Goal: Task Accomplishment & Management: Manage account settings

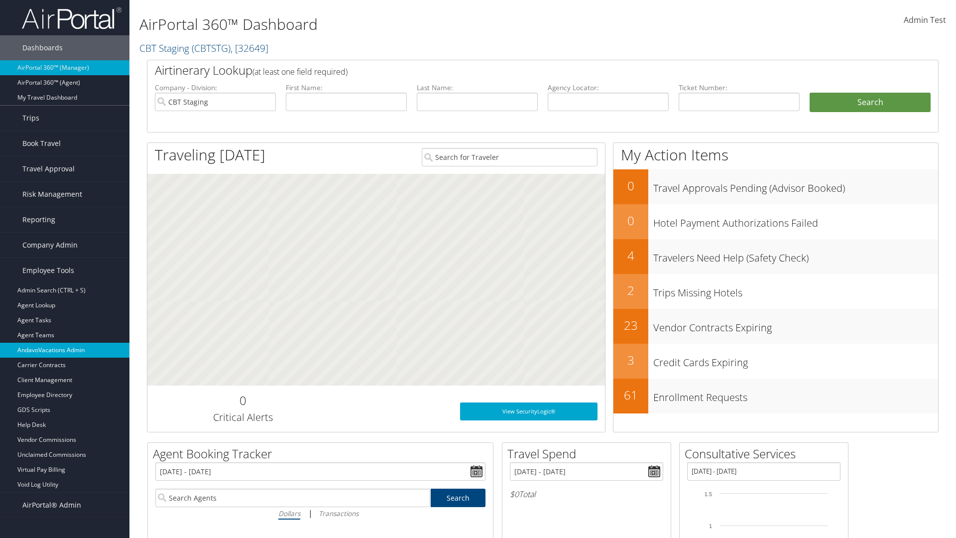
click at [65, 350] on link "AndavoVacations Admin" at bounding box center [64, 350] width 129 height 15
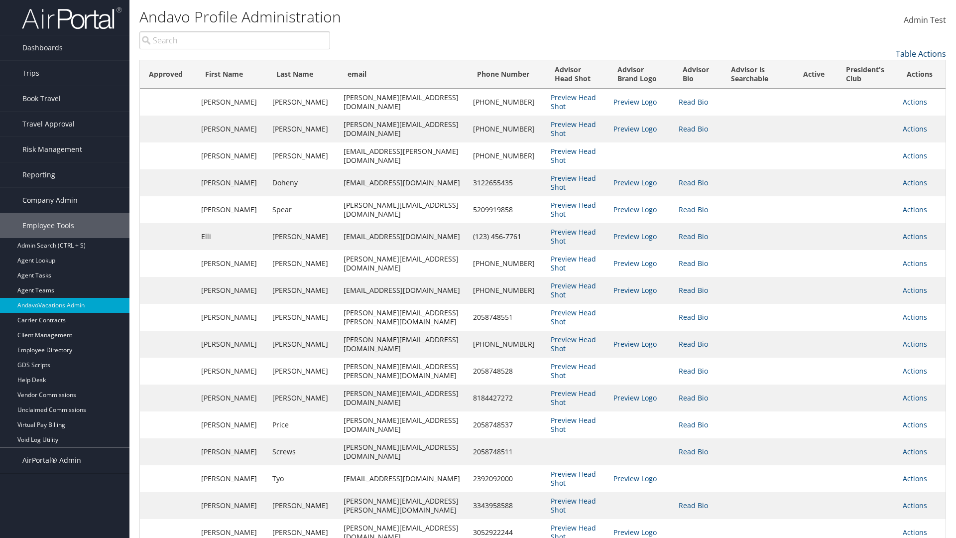
click at [921, 54] on link "Table Actions" at bounding box center [921, 53] width 50 height 11
click at [880, 69] on link "Column Visibility" at bounding box center [880, 69] width 131 height 17
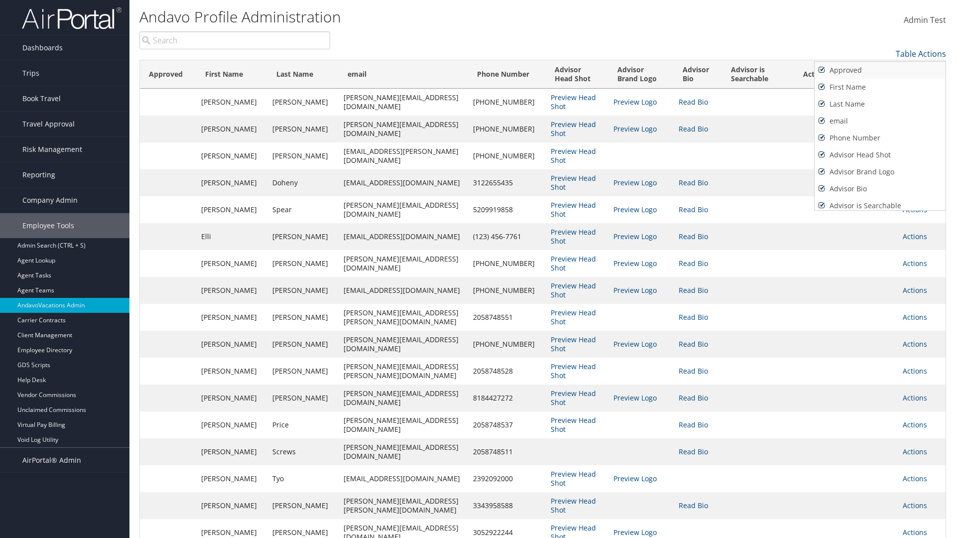
click at [880, 70] on link "Approved" at bounding box center [880, 70] width 131 height 17
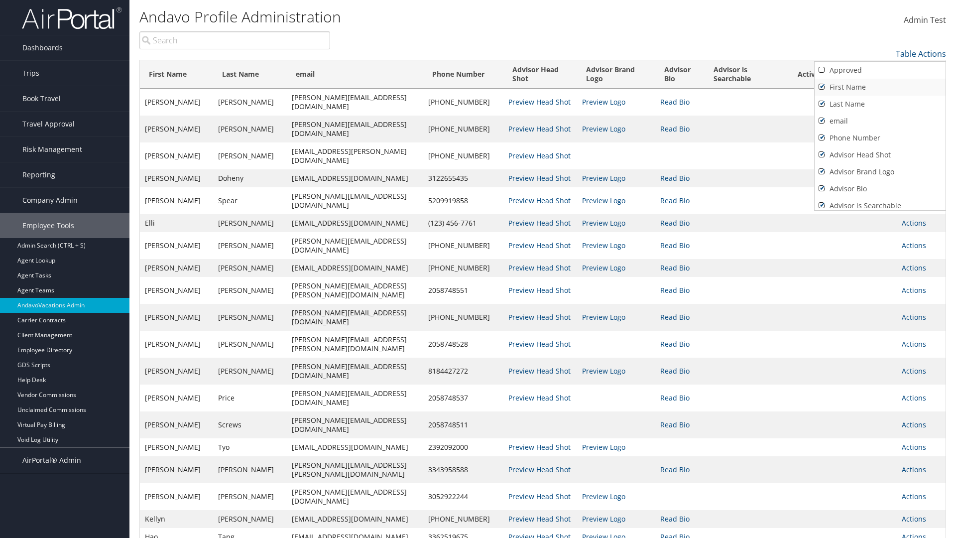
click at [880, 87] on link "First Name" at bounding box center [880, 87] width 131 height 17
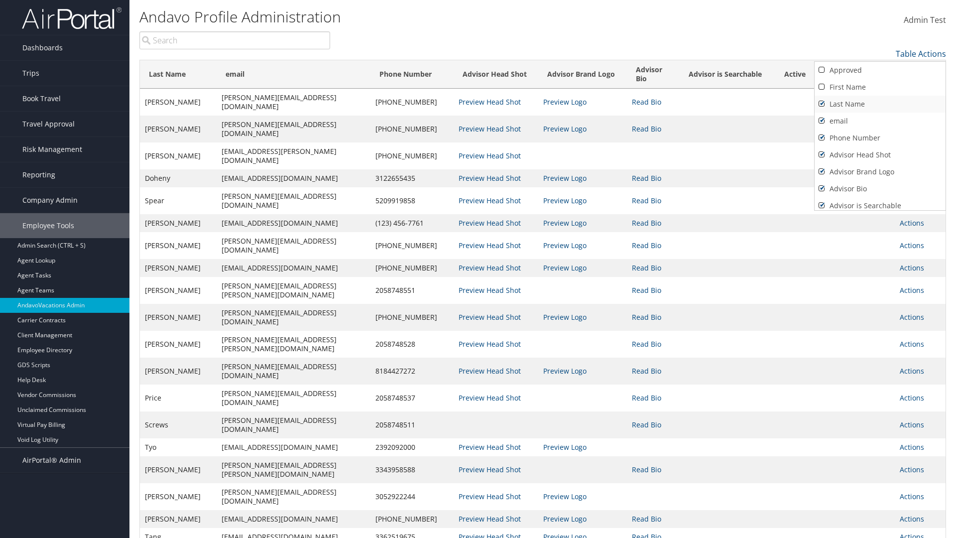
click at [880, 104] on link "Last Name" at bounding box center [880, 104] width 131 height 17
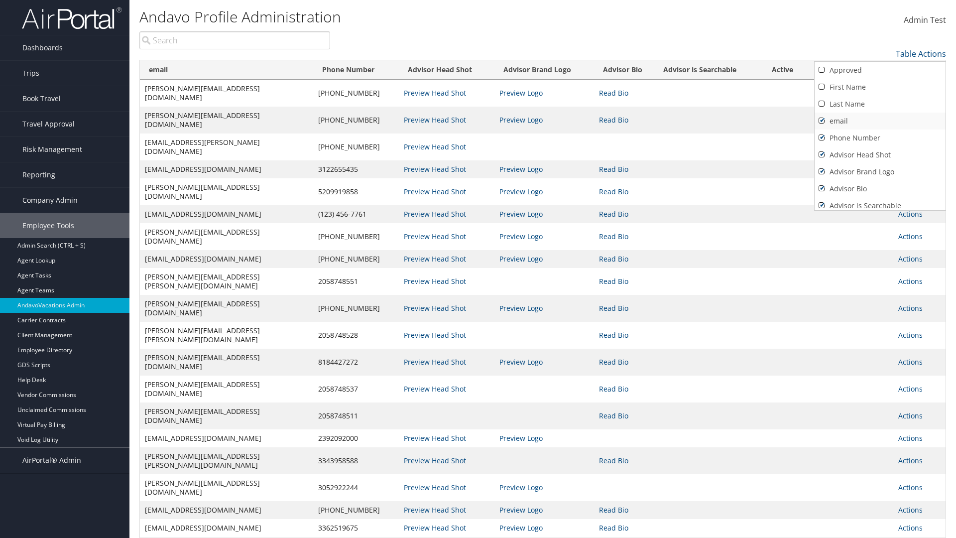
click at [880, 121] on link "email" at bounding box center [880, 121] width 131 height 17
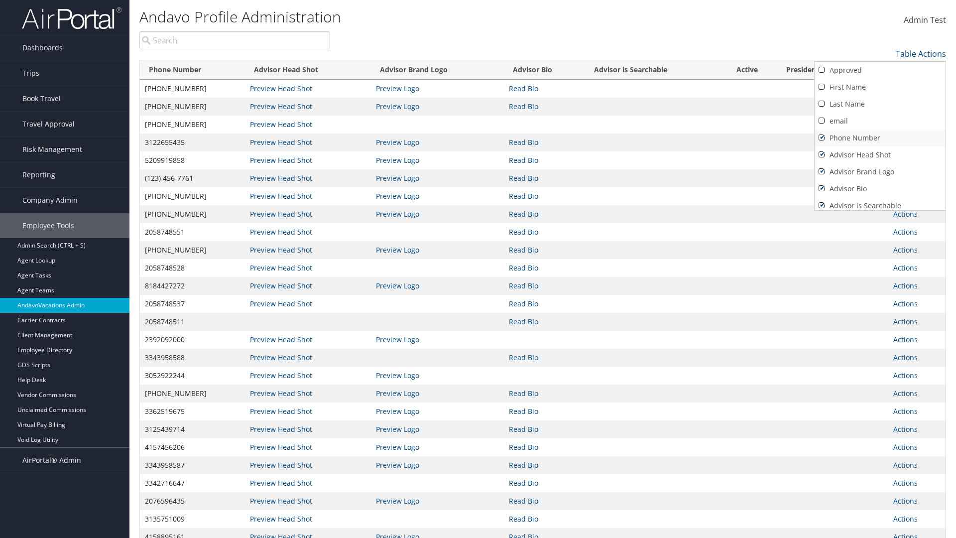
click at [880, 138] on link "Phone Number" at bounding box center [880, 137] width 131 height 17
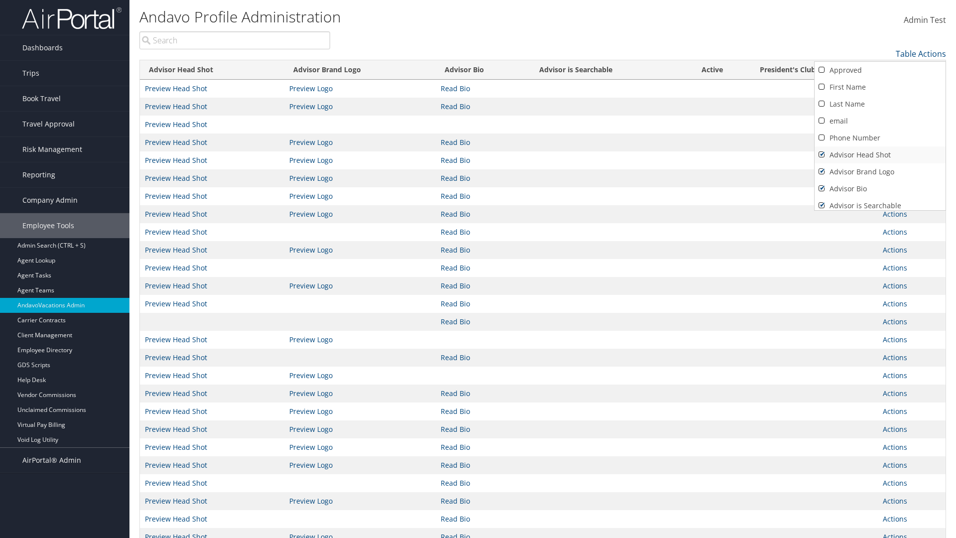
click at [880, 155] on link "Advisor Head Shot" at bounding box center [880, 154] width 131 height 17
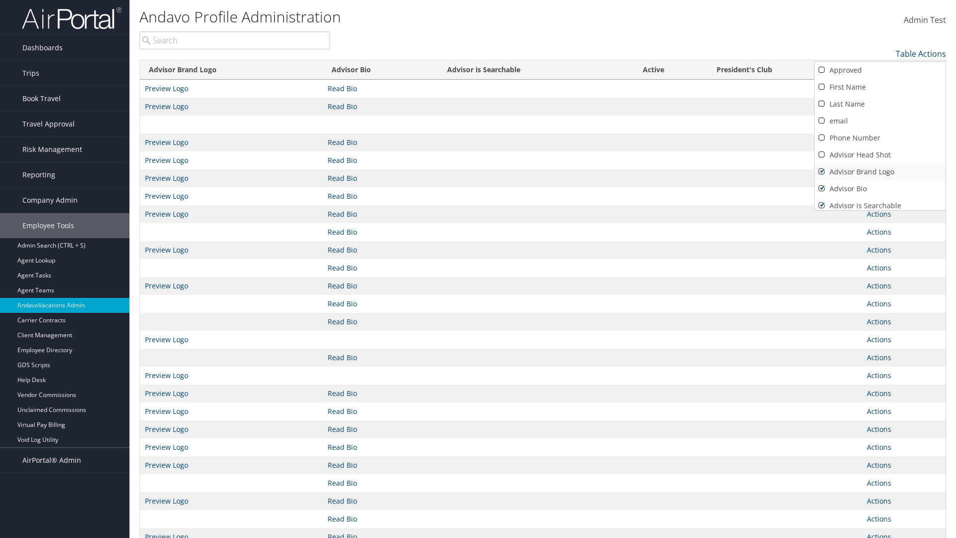
click at [880, 172] on link "Advisor Brand Logo" at bounding box center [880, 171] width 131 height 17
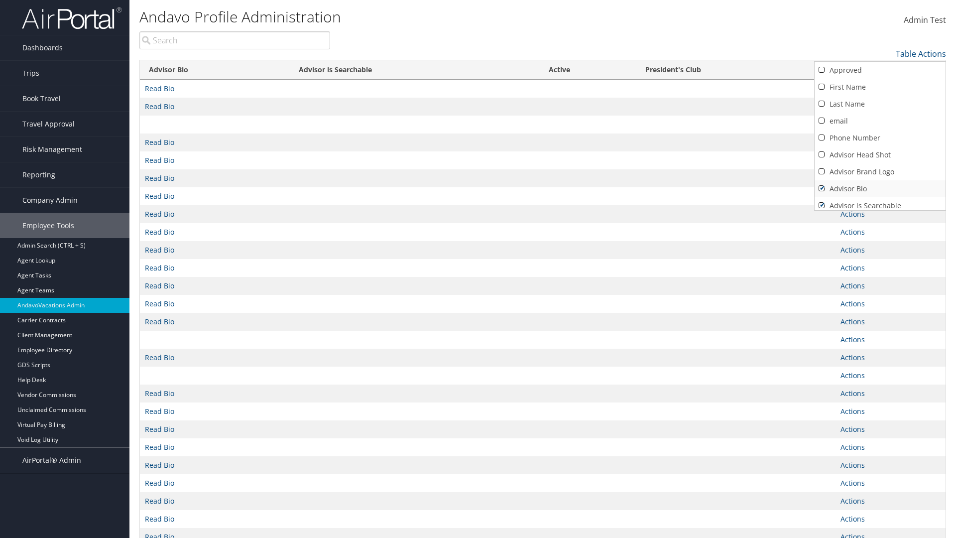
click at [880, 189] on link "Advisor Bio" at bounding box center [880, 188] width 131 height 17
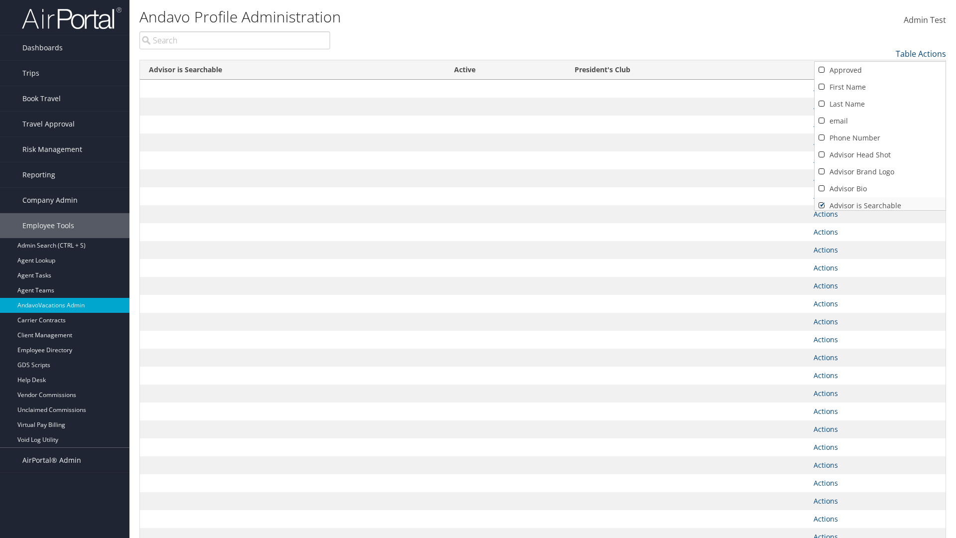
click at [880, 202] on link "Advisor is Searchable" at bounding box center [880, 205] width 131 height 17
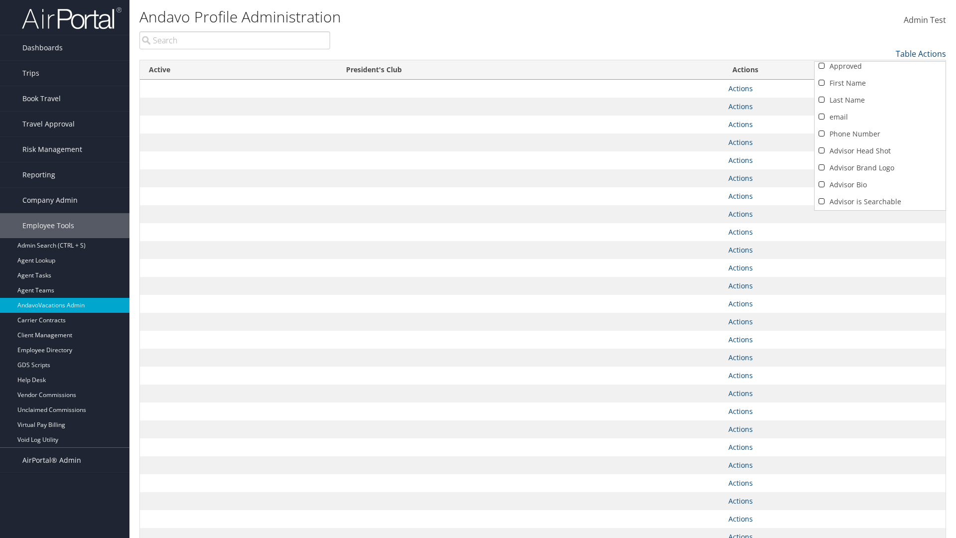
click at [880, 210] on link "Active" at bounding box center [880, 218] width 131 height 17
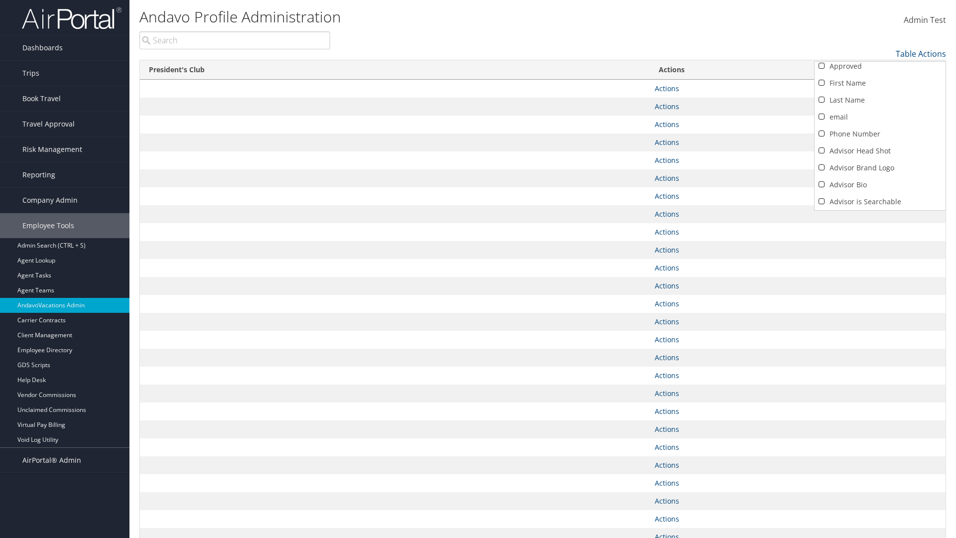
scroll to position [38, 0]
click at [880, 202] on link "President's Club" at bounding box center [880, 201] width 131 height 17
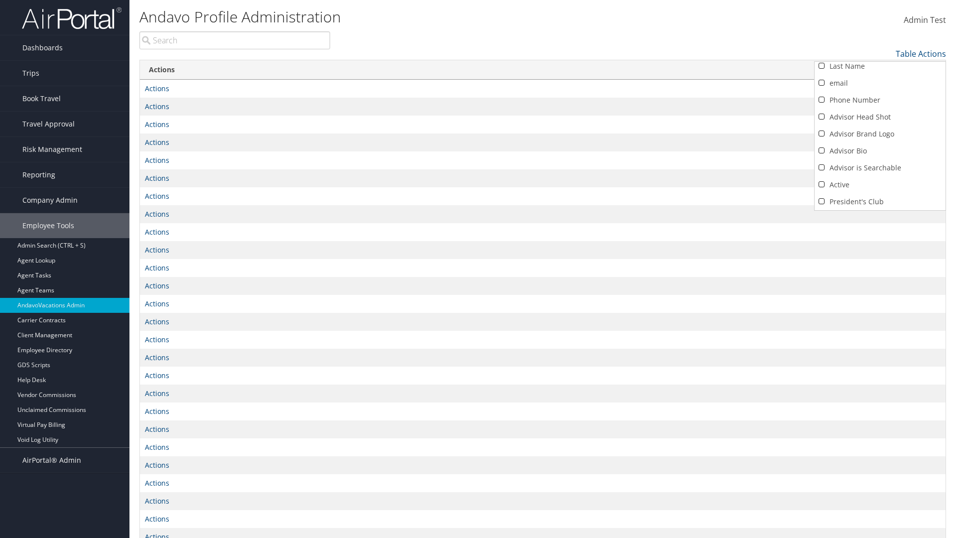
click at [478, 269] on div at bounding box center [478, 269] width 956 height 538
click at [921, 54] on link "Table Actions" at bounding box center [921, 53] width 50 height 11
click at [880, 69] on link "Column Visibility" at bounding box center [880, 69] width 131 height 17
click at [880, 70] on link "Approved" at bounding box center [880, 70] width 131 height 17
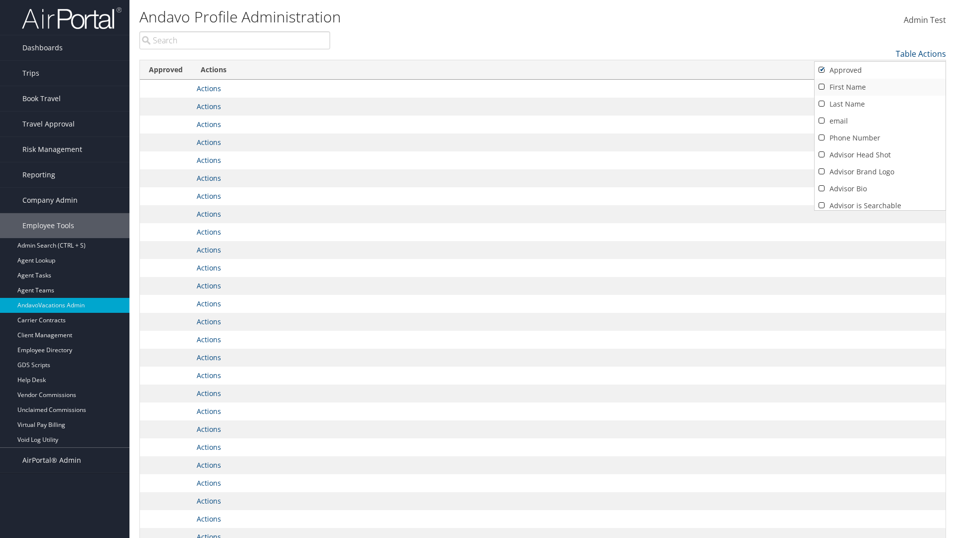
click at [880, 87] on link "First Name" at bounding box center [880, 87] width 131 height 17
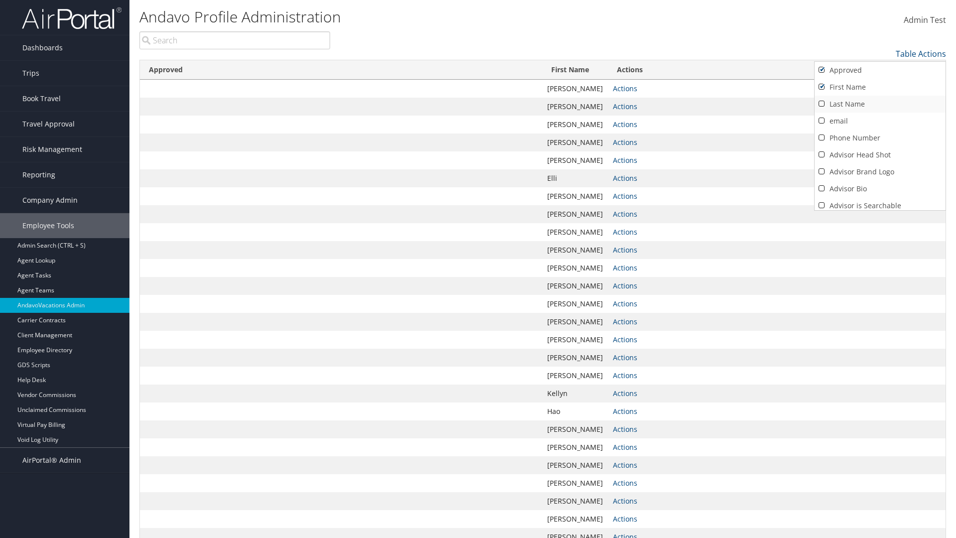
click at [880, 104] on link "Last Name" at bounding box center [880, 104] width 131 height 17
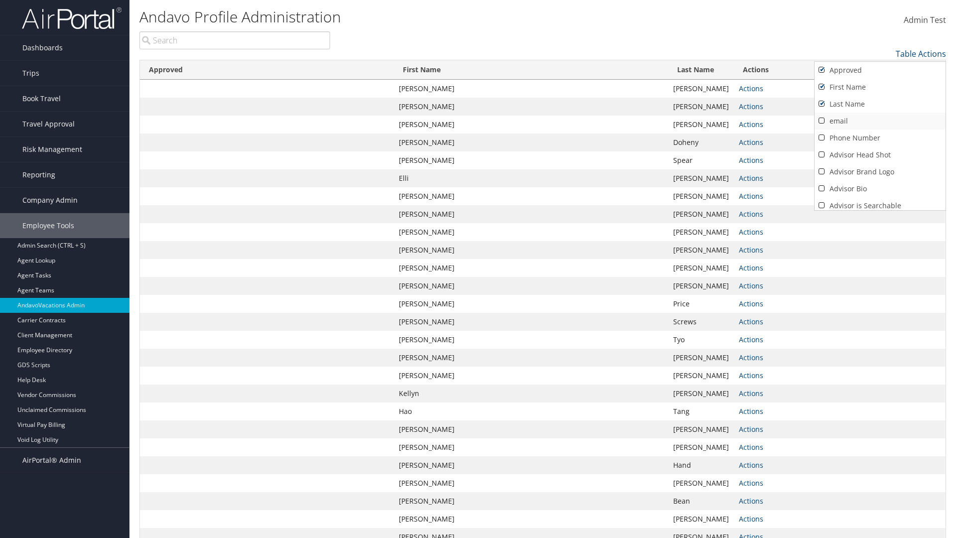
click at [880, 121] on link "email" at bounding box center [880, 121] width 131 height 17
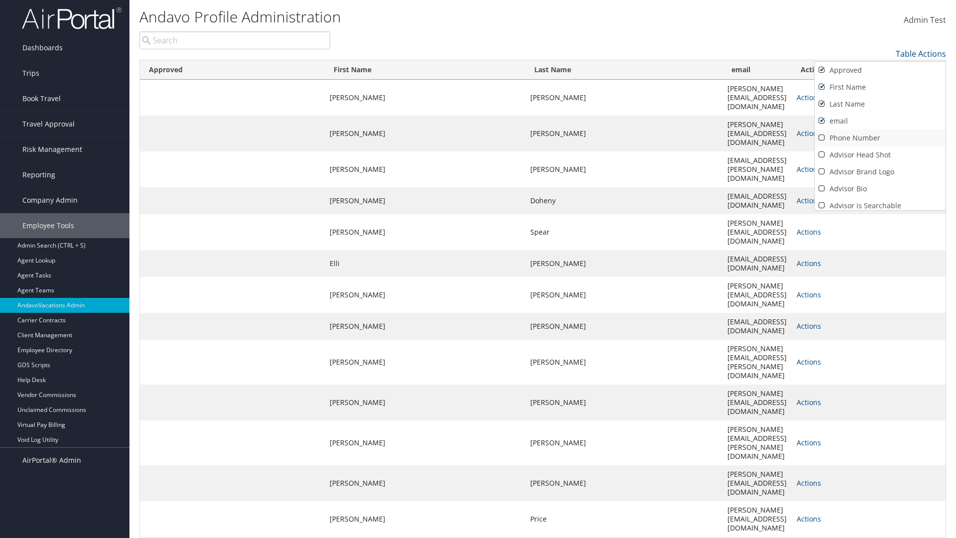
click at [880, 138] on link "Phone Number" at bounding box center [880, 137] width 131 height 17
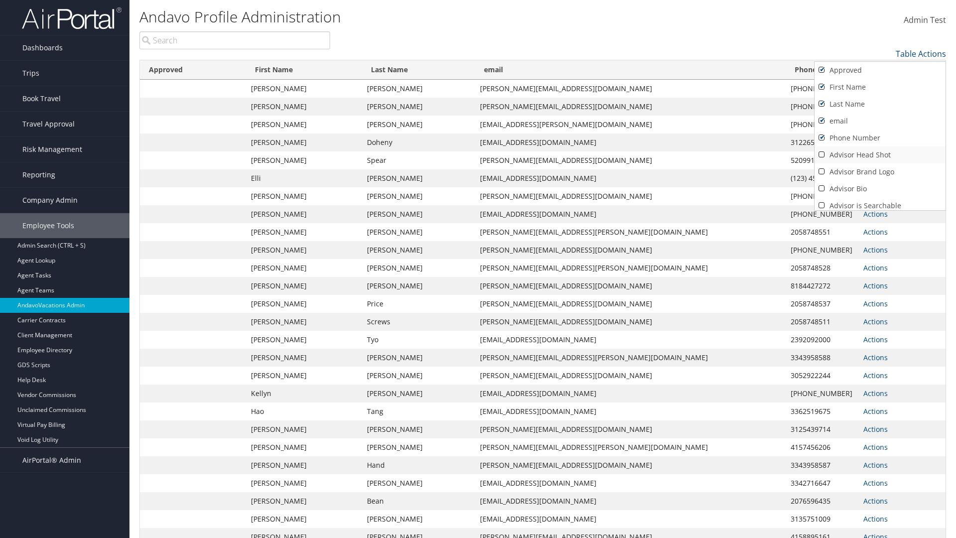
click at [880, 155] on link "Advisor Head Shot" at bounding box center [880, 154] width 131 height 17
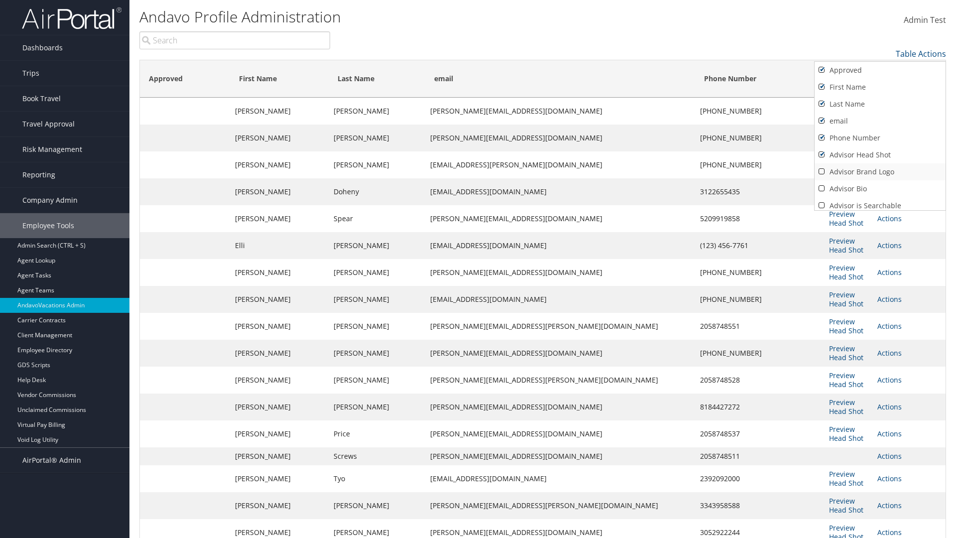
click at [880, 172] on link "Advisor Brand Logo" at bounding box center [880, 171] width 131 height 17
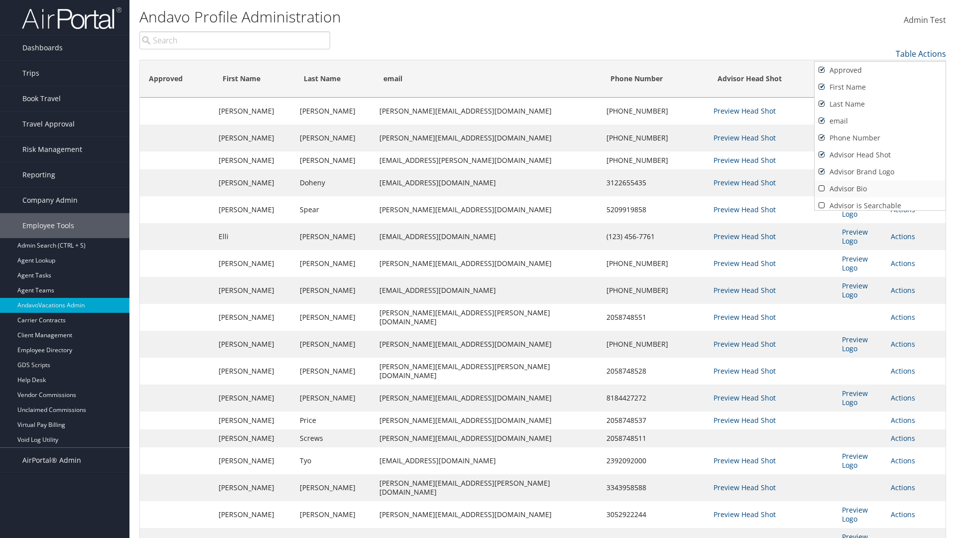
click at [880, 189] on link "Advisor Bio" at bounding box center [880, 188] width 131 height 17
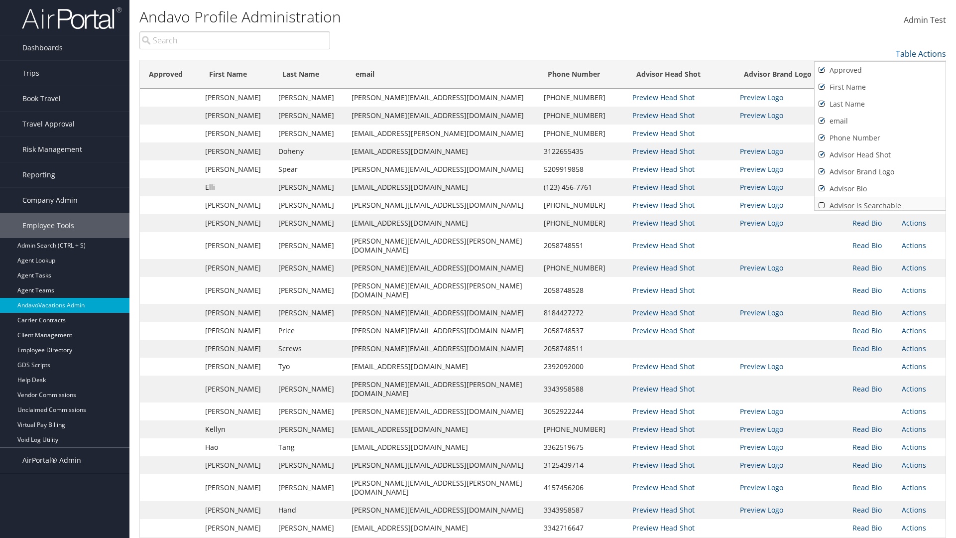
click at [880, 202] on link "Advisor is Searchable" at bounding box center [880, 205] width 131 height 17
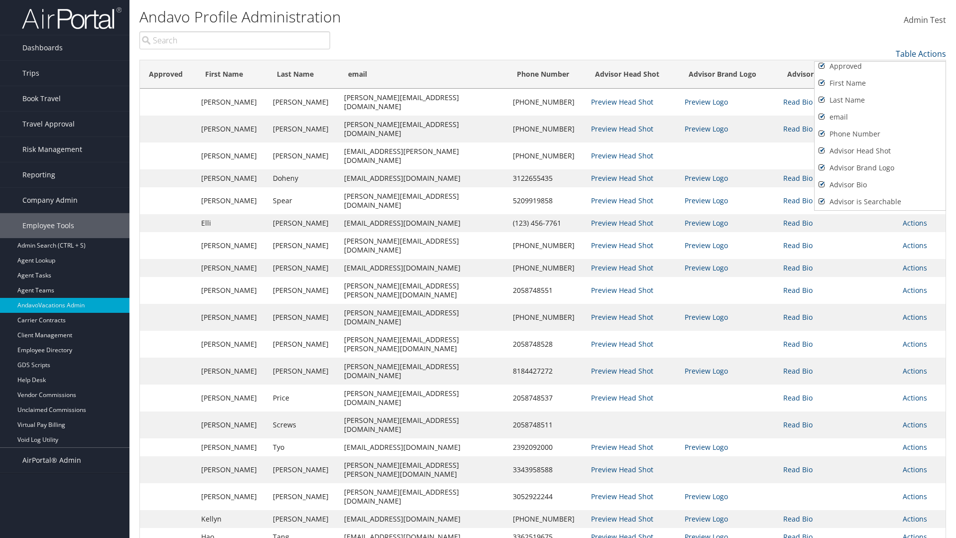
click at [880, 210] on link "Active" at bounding box center [880, 218] width 131 height 17
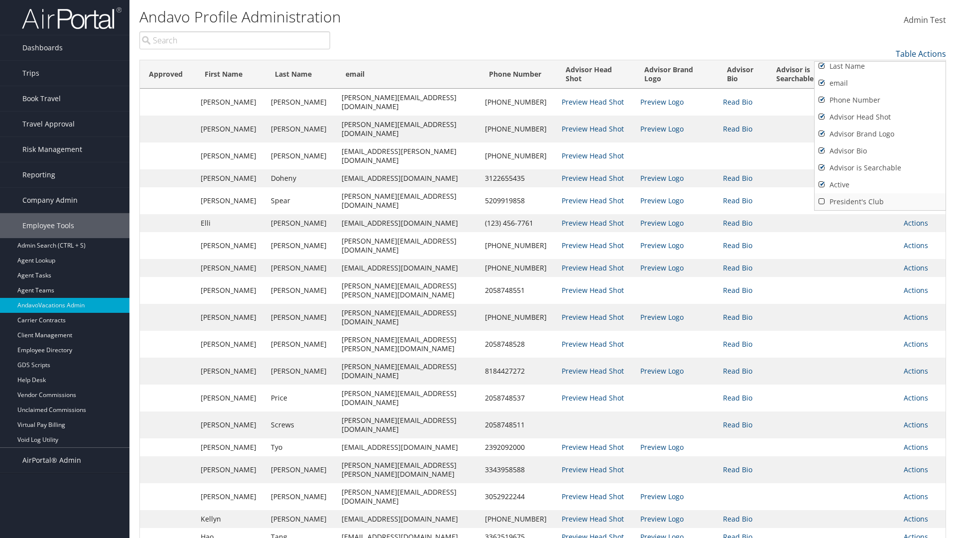
click at [880, 202] on link "President's Club" at bounding box center [880, 201] width 131 height 17
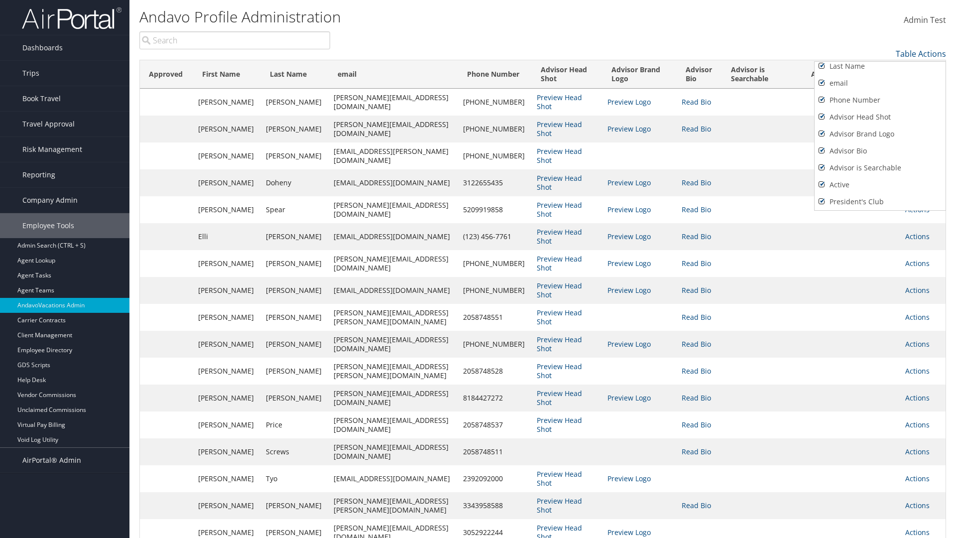
click at [478, 269] on div at bounding box center [478, 269] width 956 height 538
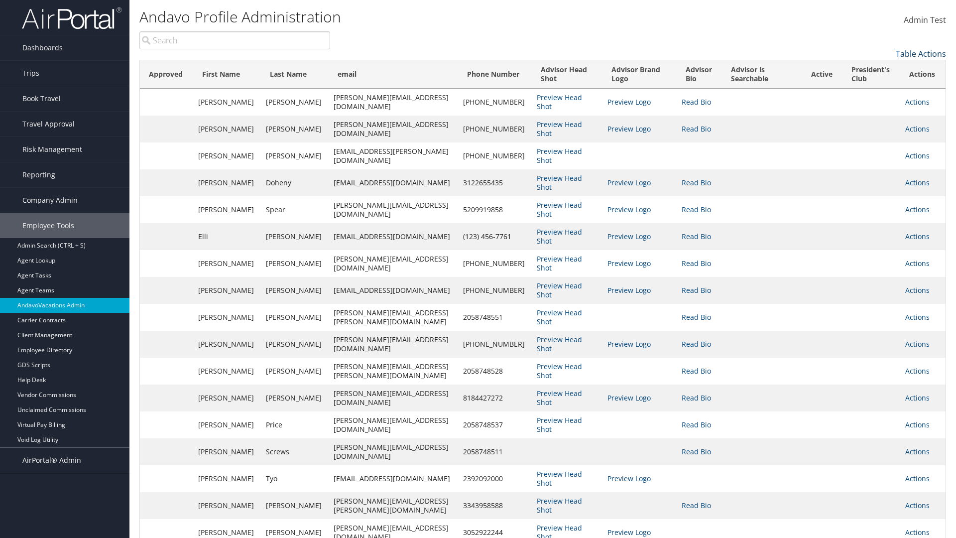
click at [921, 54] on link "Table Actions" at bounding box center [921, 53] width 50 height 11
click at [880, 86] on link "Page Length" at bounding box center [880, 86] width 131 height 17
click at [880, 121] on link "100" at bounding box center [880, 121] width 131 height 17
click at [921, 54] on link "Table Actions" at bounding box center [921, 53] width 50 height 11
click at [880, 86] on link "Page Length" at bounding box center [880, 86] width 131 height 17
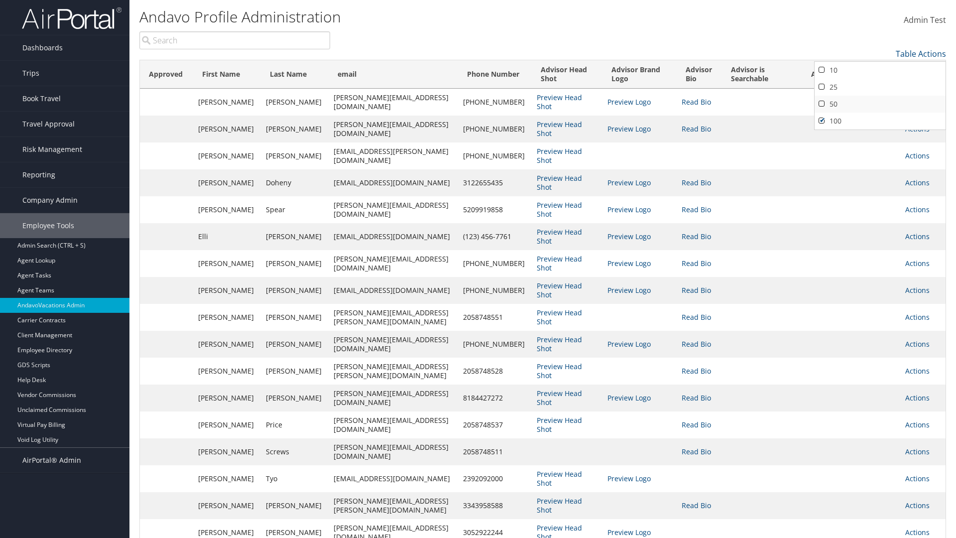
click at [880, 104] on link "50" at bounding box center [880, 104] width 131 height 17
click at [921, 54] on link "Table Actions" at bounding box center [921, 53] width 50 height 11
click at [880, 86] on link "Page Length" at bounding box center [880, 86] width 131 height 17
click at [880, 70] on link "10" at bounding box center [880, 70] width 131 height 17
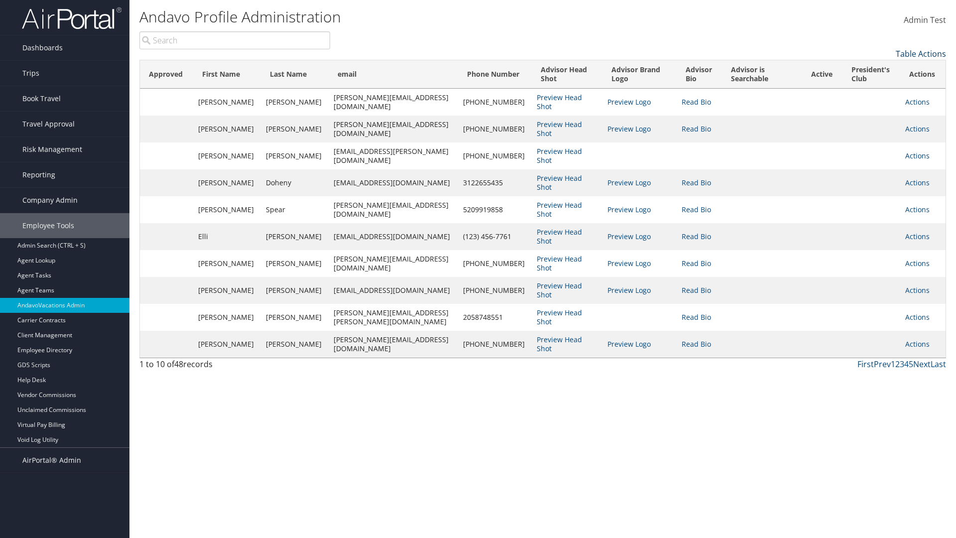
click at [921, 54] on link "Table Actions" at bounding box center [921, 53] width 50 height 11
click at [880, 87] on link "25" at bounding box center [880, 87] width 131 height 17
